Goal: Check status

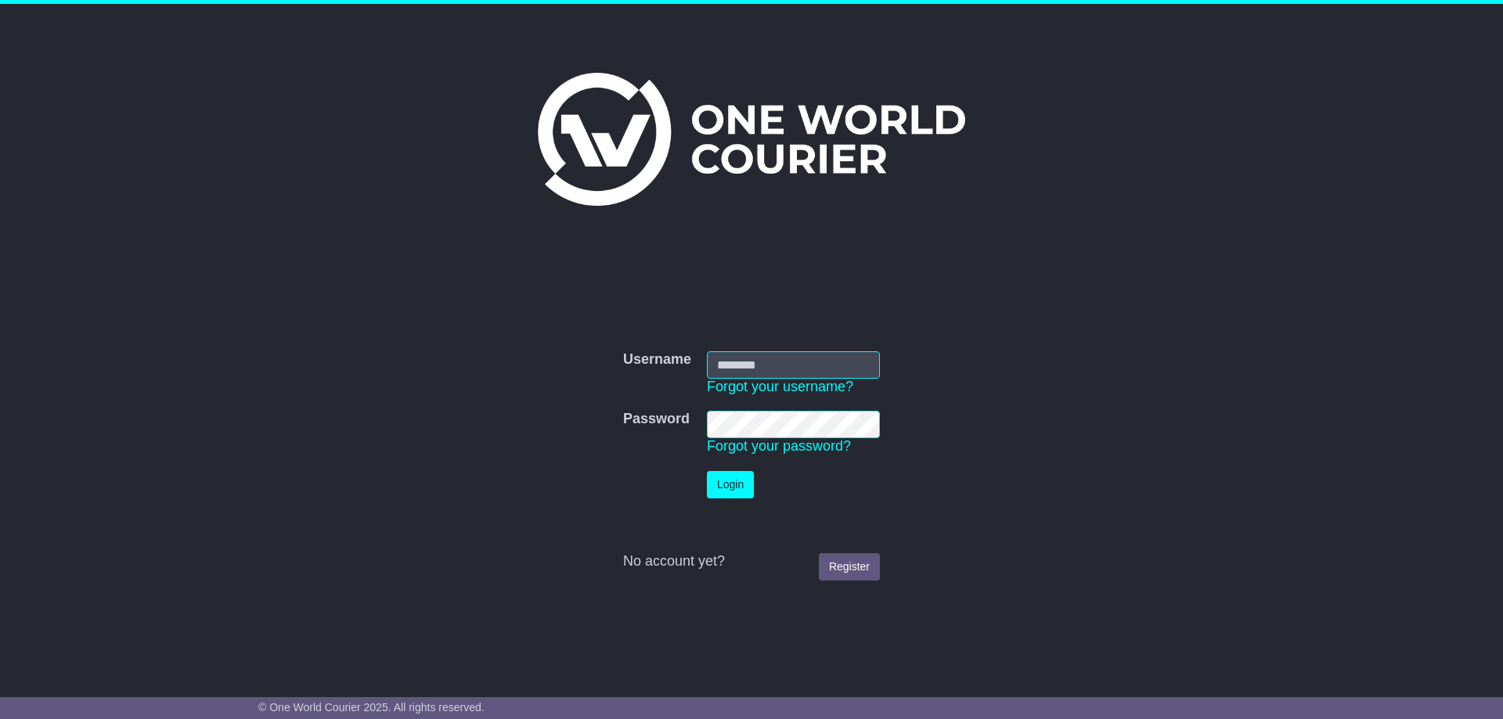
type input "**********"
click at [730, 485] on button "Login" at bounding box center [730, 484] width 47 height 27
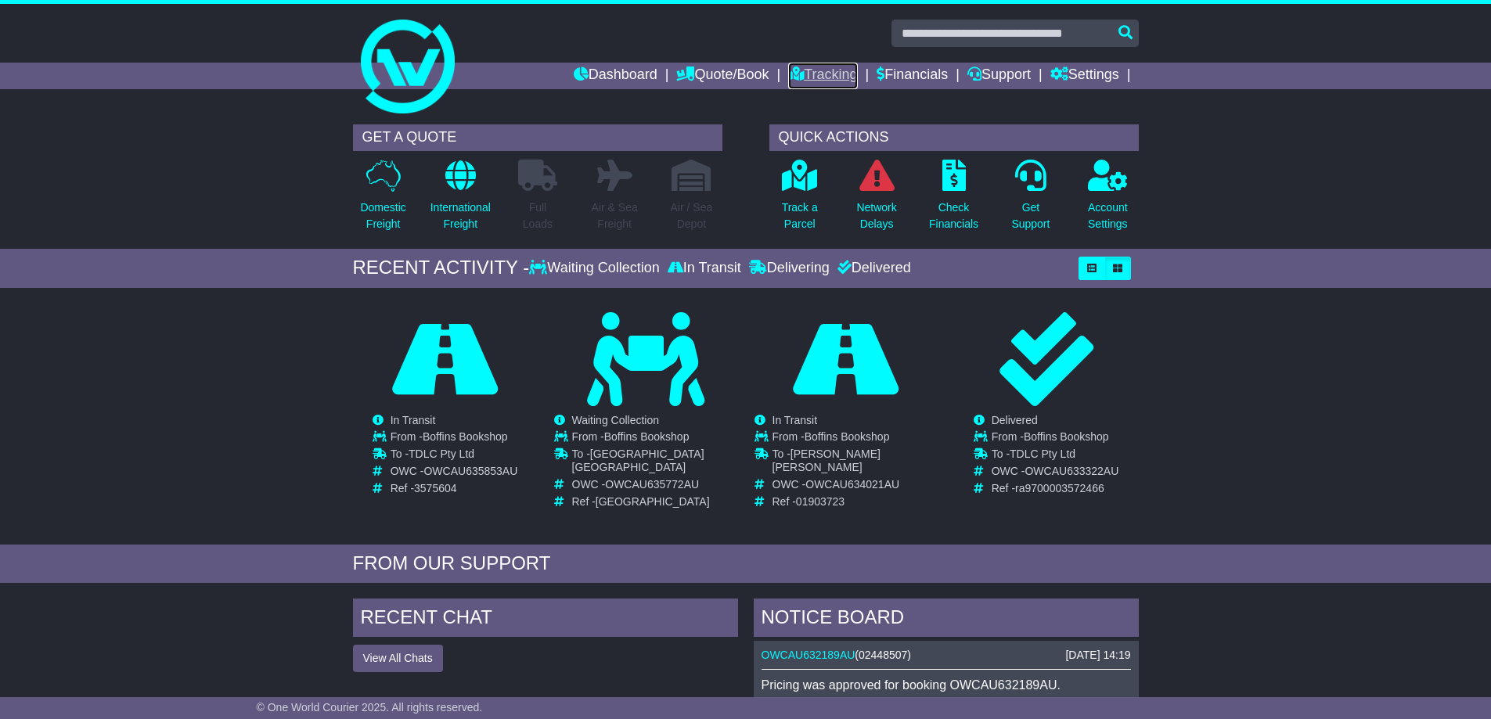
click at [788, 68] on icon at bounding box center [796, 74] width 16 height 14
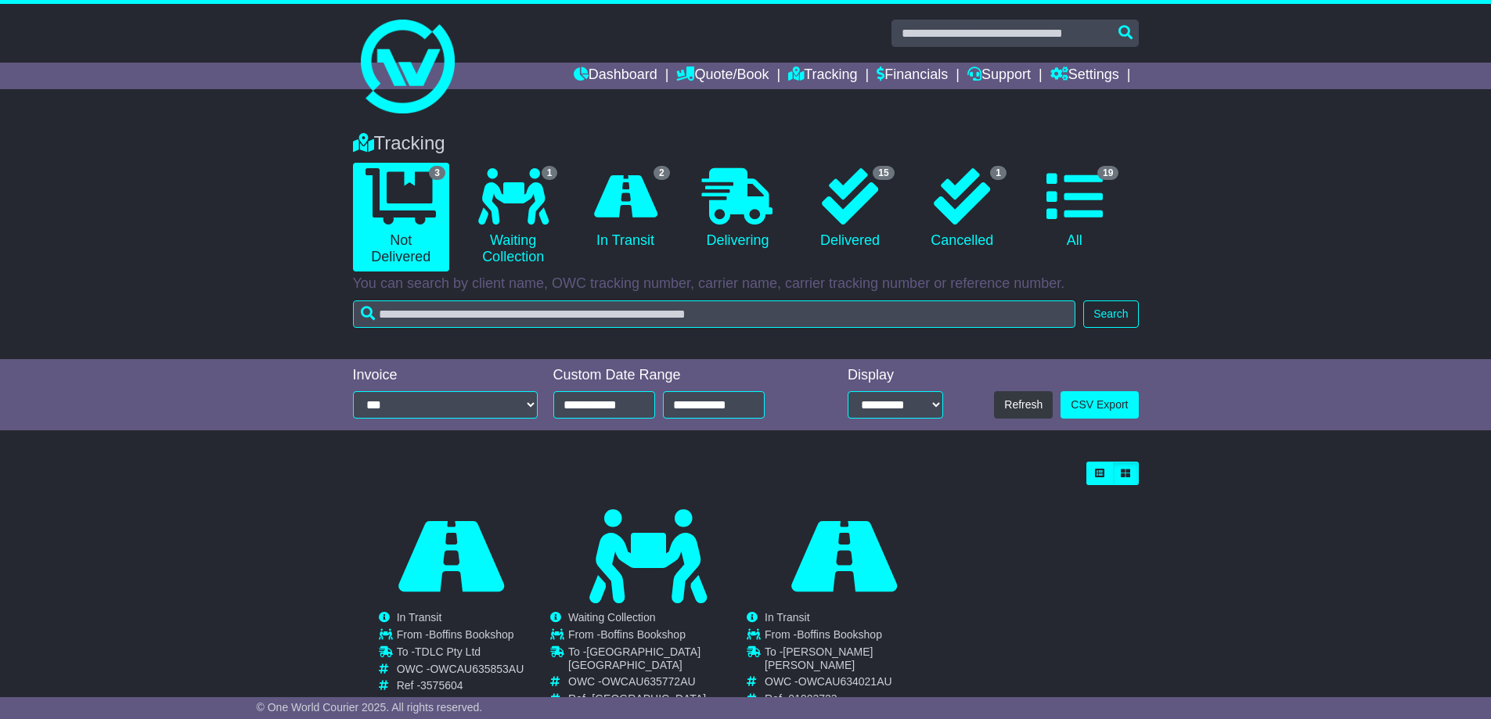
scroll to position [55, 0]
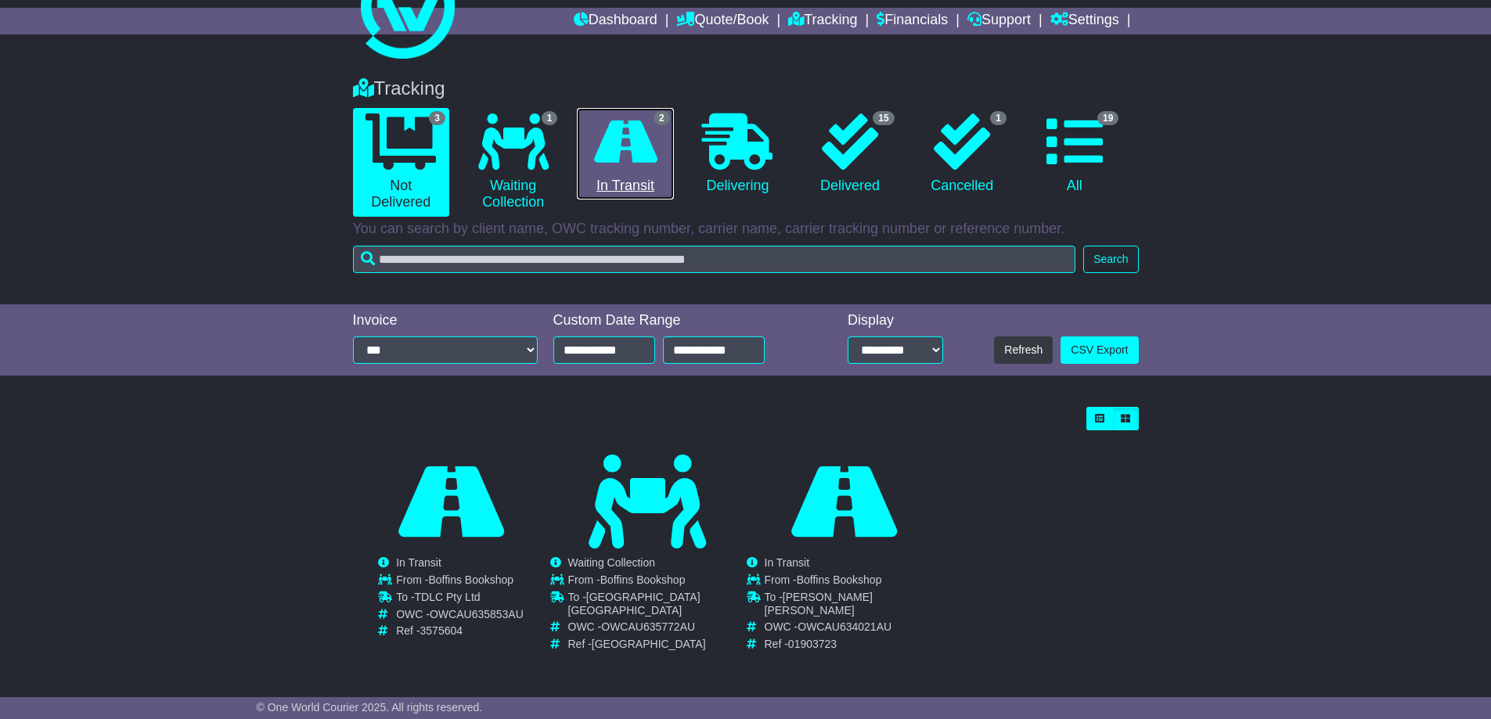
click at [654, 162] on icon at bounding box center [625, 141] width 63 height 56
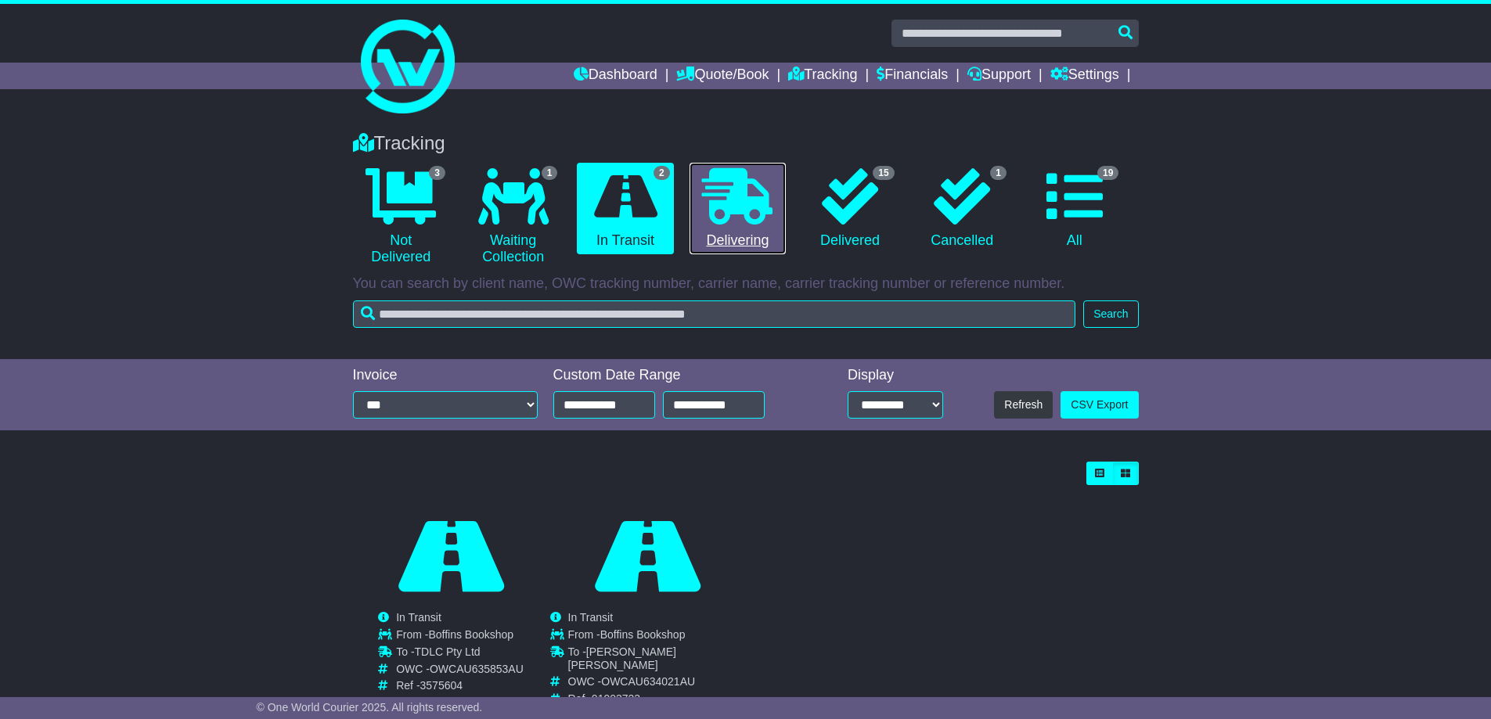
click at [719, 210] on icon at bounding box center [737, 196] width 70 height 56
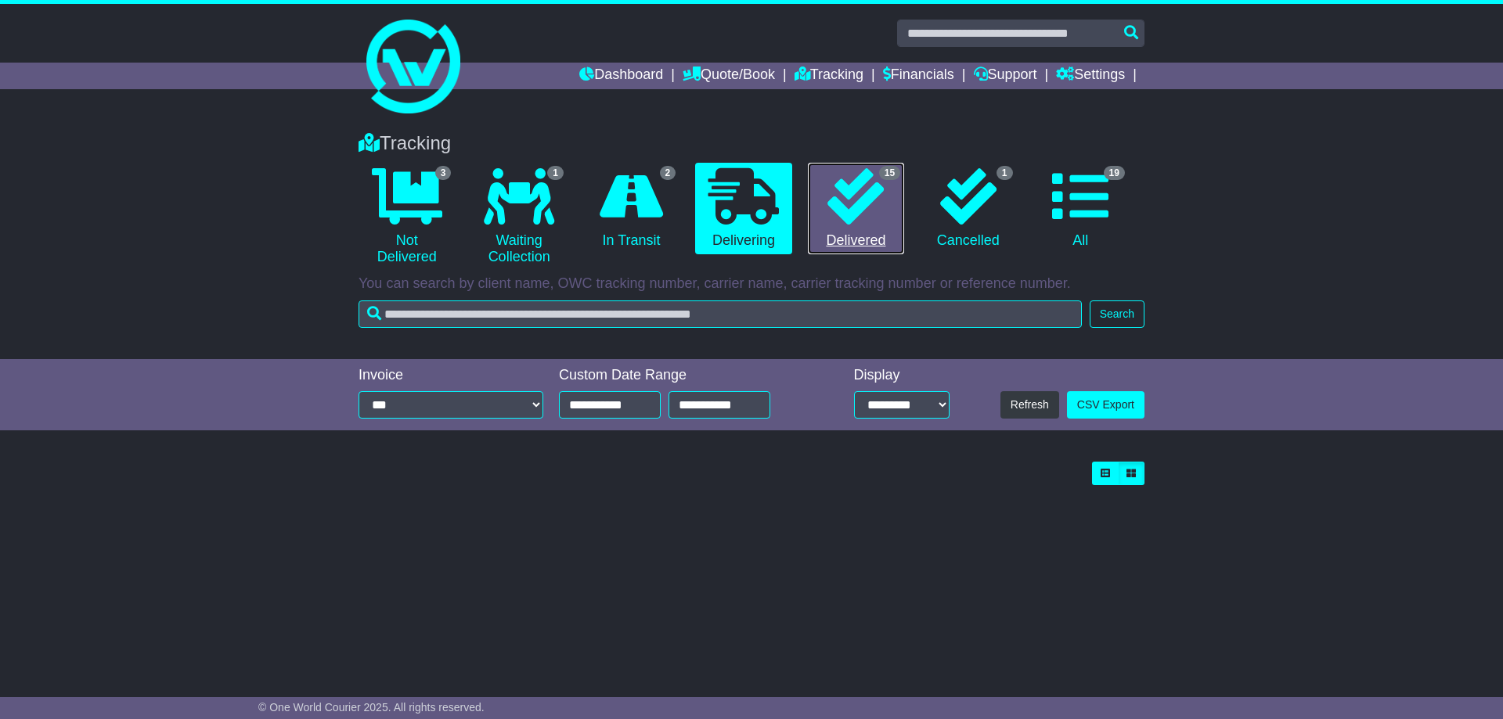
click at [864, 204] on icon at bounding box center [855, 196] width 56 height 56
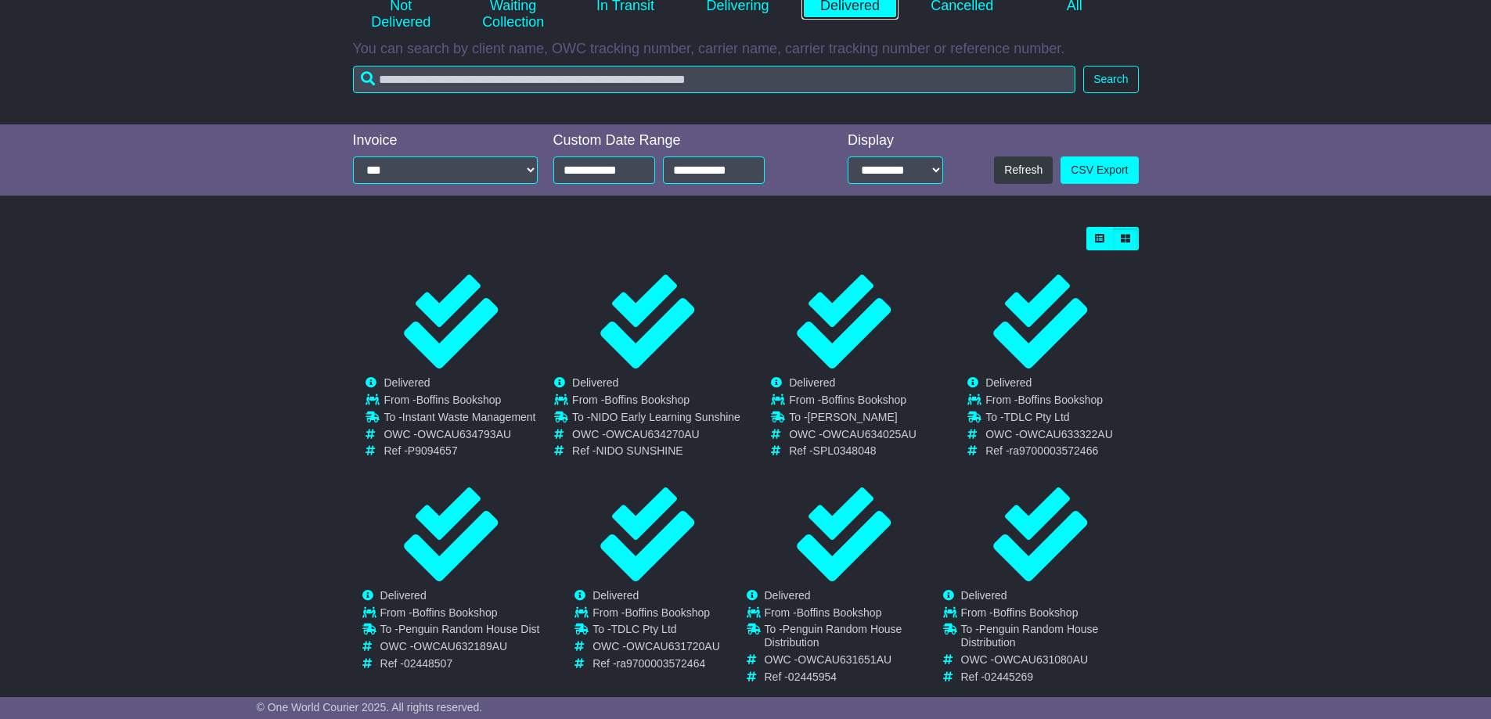
scroll to position [313, 0]
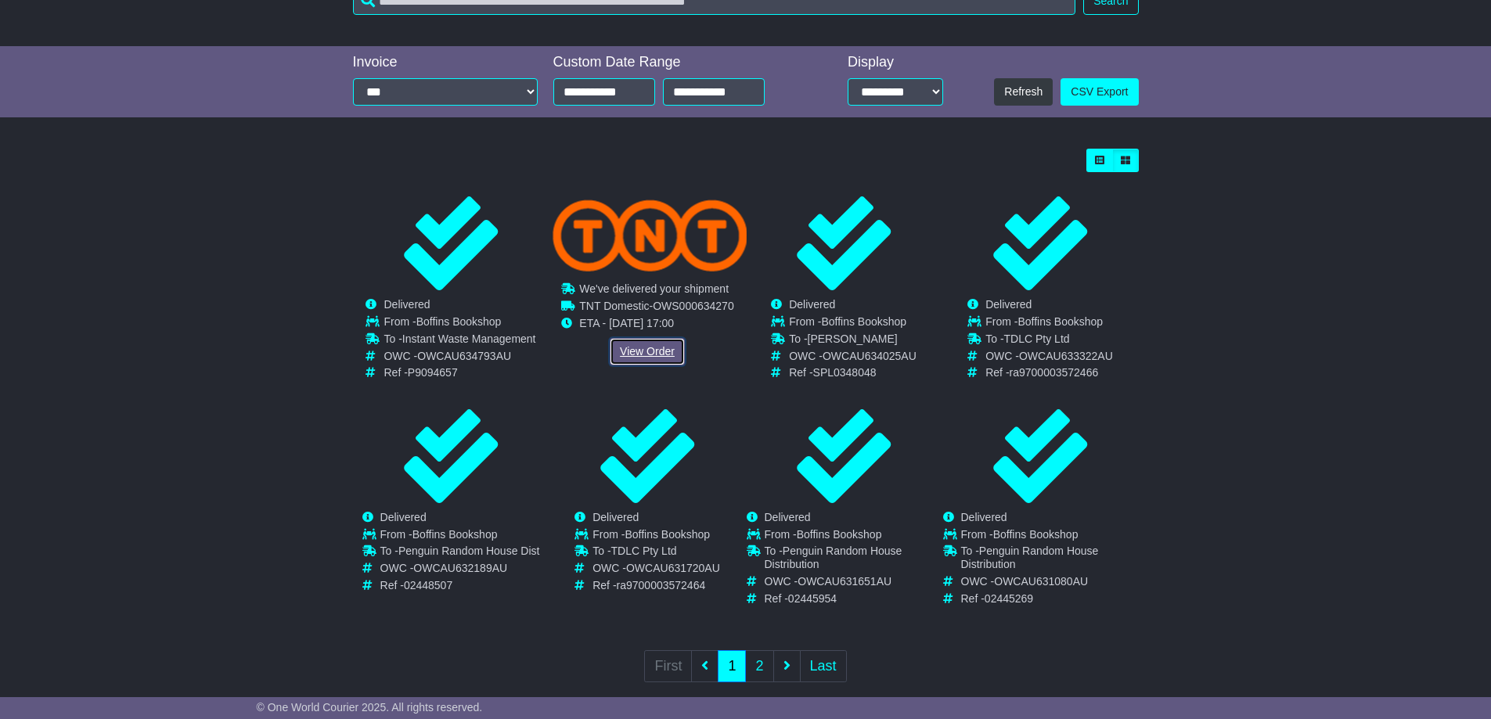
click at [641, 353] on link "View Order" at bounding box center [647, 351] width 75 height 27
